Goal: Check status: Check status

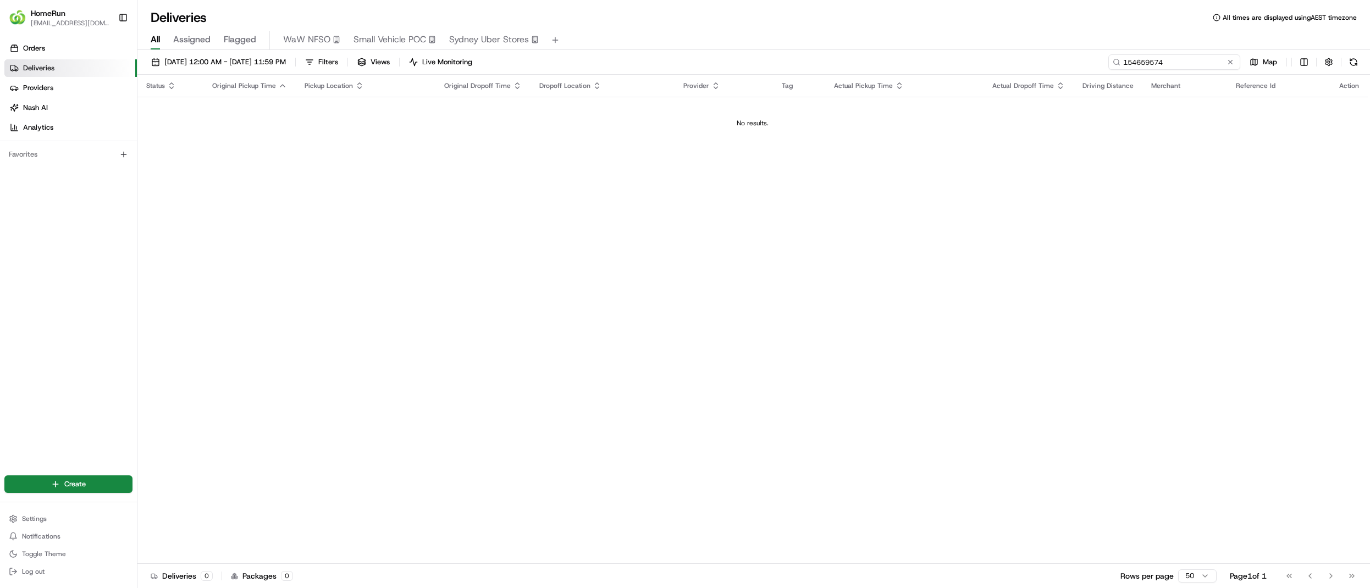
drag, startPoint x: 1216, startPoint y: 68, endPoint x: 986, endPoint y: 60, distance: 230.6
click at [981, 60] on div "[DATE] 12:00 AM - [DATE] 11:59 PM Filters Views Live Monitoring 154659574 Map" at bounding box center [753, 64] width 1233 height 20
paste input "266245117"
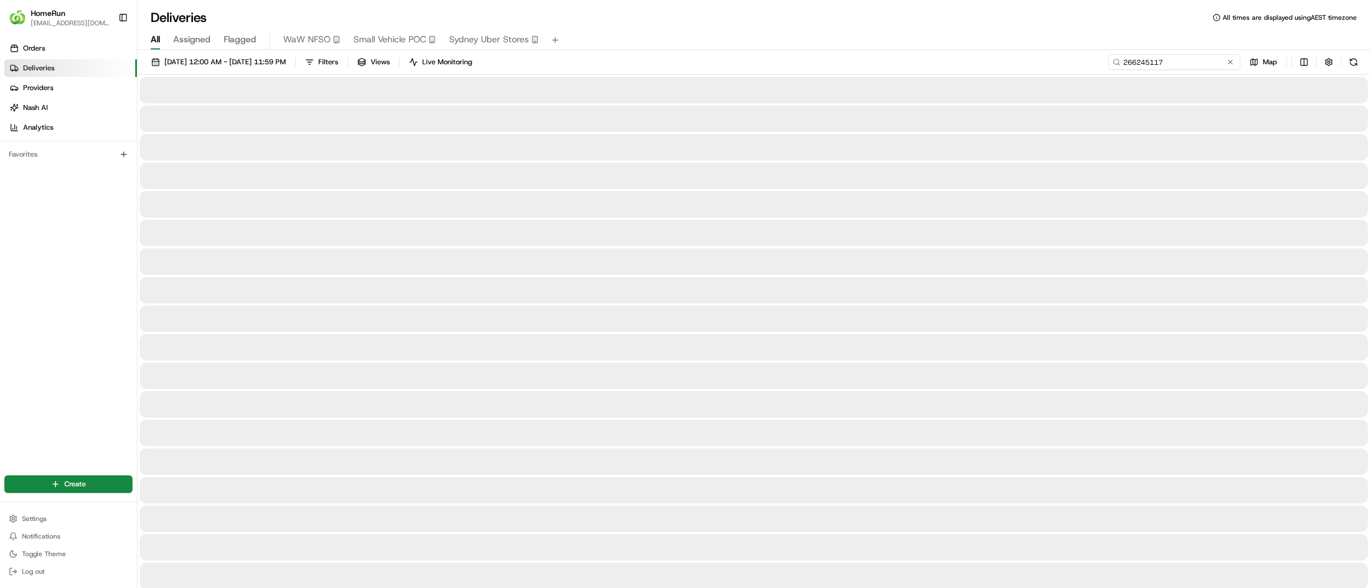
type input "266245117"
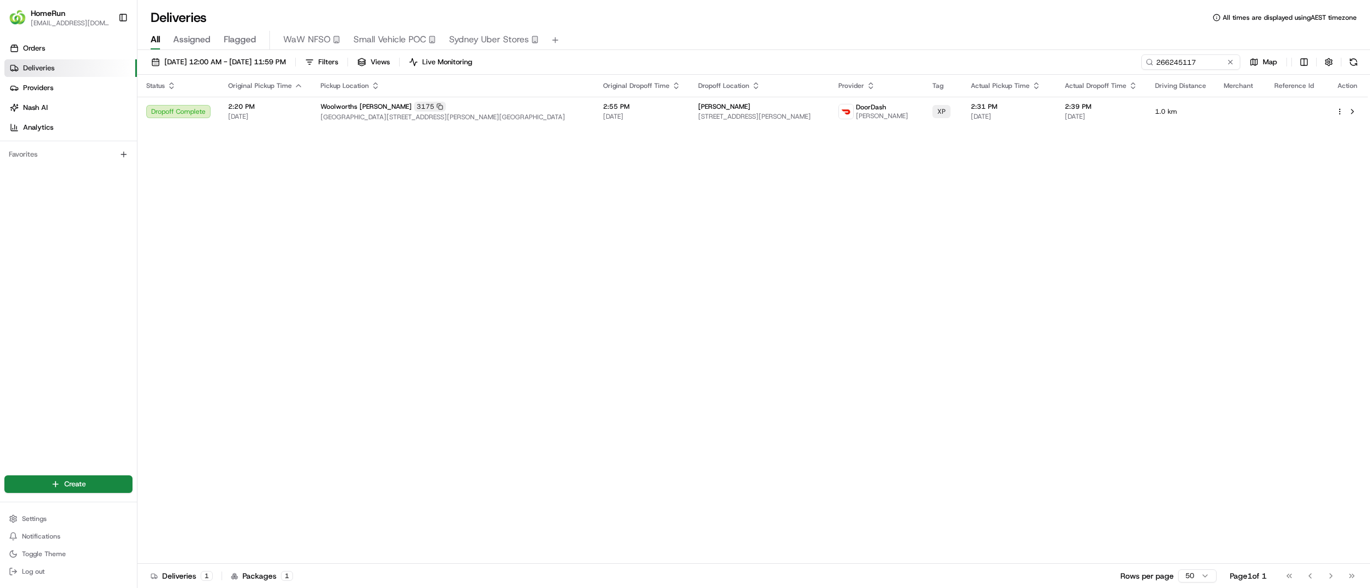
click at [777, 91] on th "Dropoff Location" at bounding box center [760, 86] width 140 height 22
click at [769, 116] on span "[STREET_ADDRESS][PERSON_NAME]" at bounding box center [759, 116] width 123 height 9
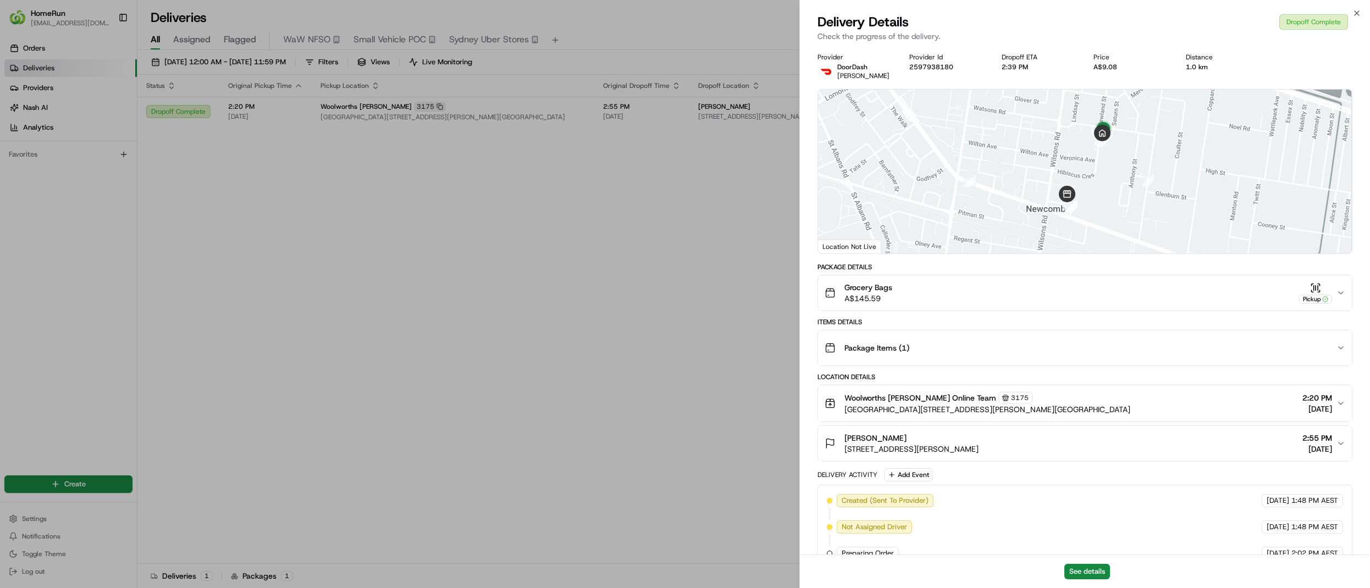
click at [1342, 297] on icon "button" at bounding box center [1341, 293] width 9 height 9
